Goal: Transaction & Acquisition: Purchase product/service

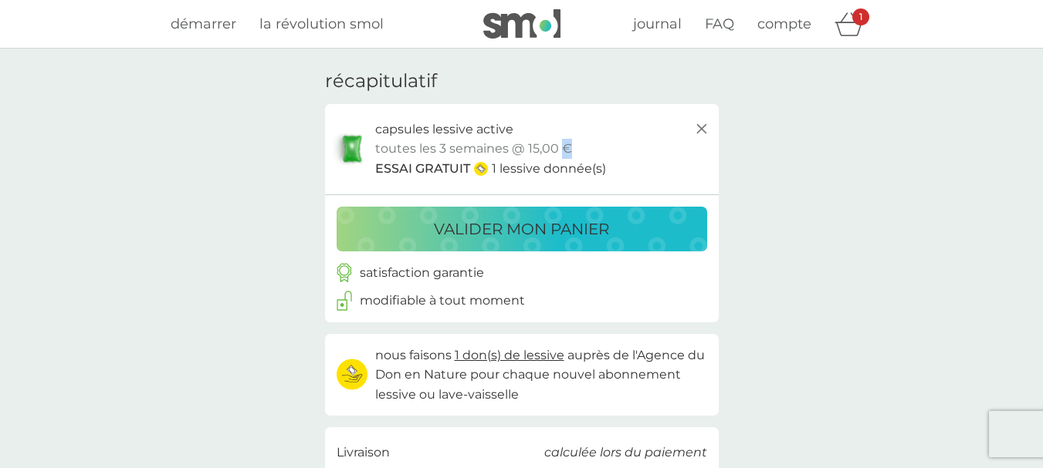
drag, startPoint x: 562, startPoint y: 147, endPoint x: 570, endPoint y: 144, distance: 9.0
click at [570, 144] on div "capsules lessive active pack essai toutes les 3 semaines @ 15,00 € ESSAI GRATUI…" at bounding box center [543, 149] width 336 height 59
copy p "€"
click at [897, 245] on div "mon panier récapitulatif capsules lessive active pack essai toutes les 3 semain…" at bounding box center [521, 330] width 1043 height 563
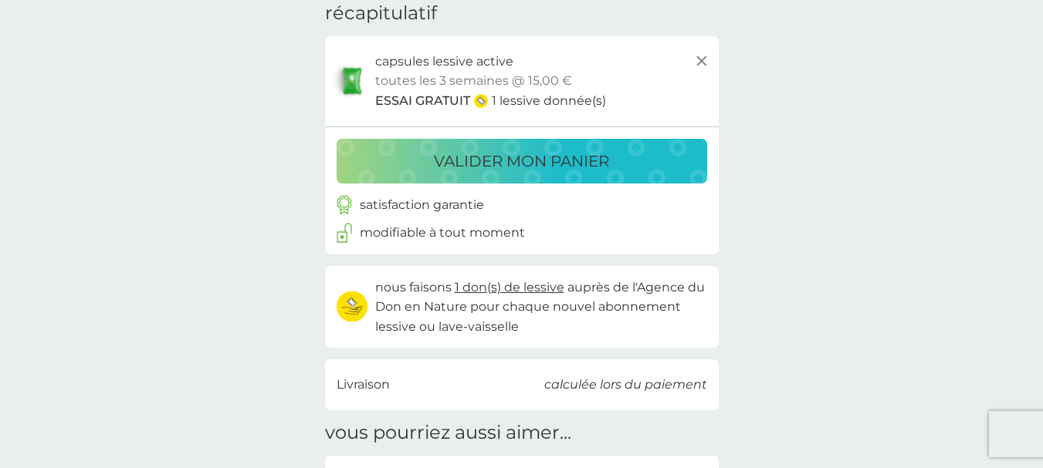
scroll to position [77, 0]
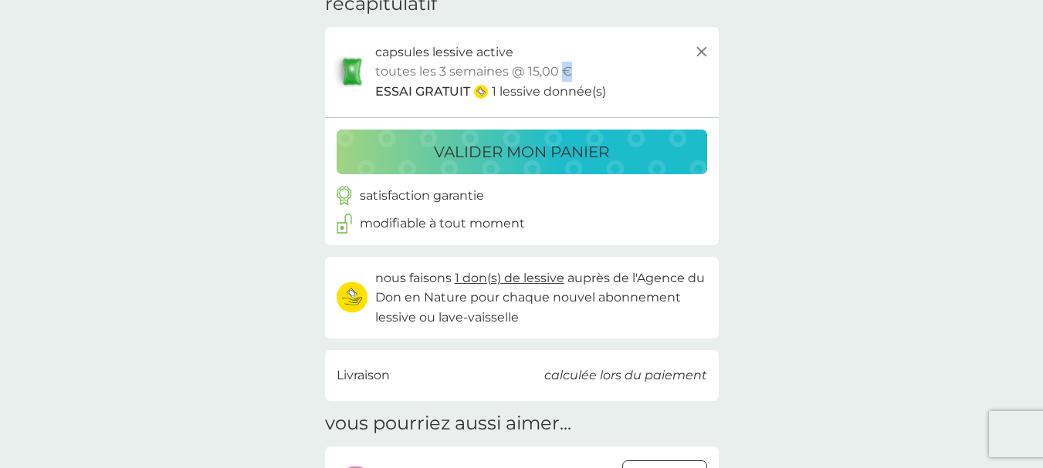
drag, startPoint x: 559, startPoint y: 71, endPoint x: 569, endPoint y: 69, distance: 10.9
click at [569, 69] on div "capsules lessive active pack essai toutes les 3 semaines @ 15,00 € ESSAI GRATUI…" at bounding box center [543, 71] width 336 height 59
copy p "€"
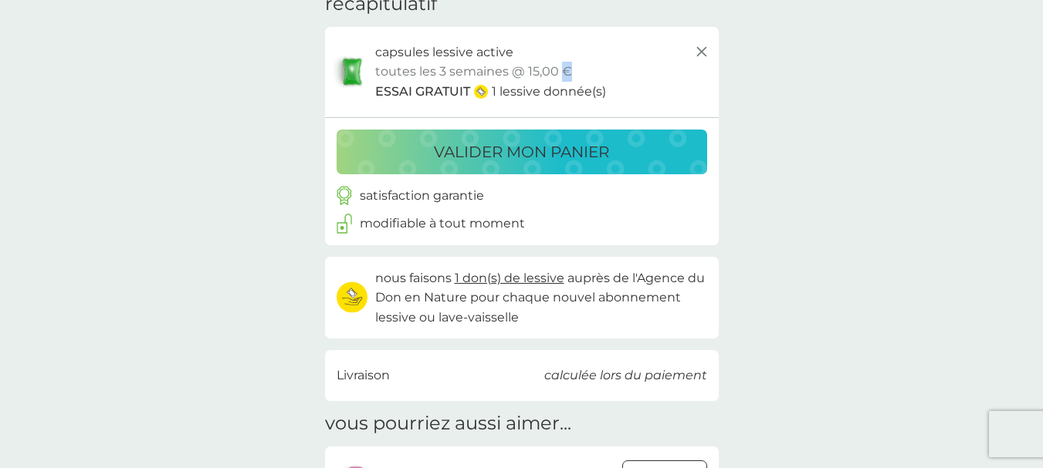
copy p "€"
